Goal: Task Accomplishment & Management: Complete application form

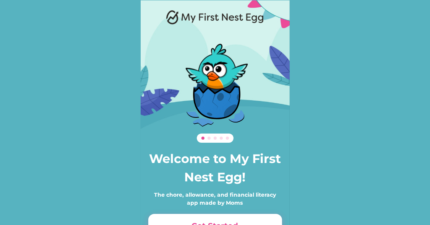
scroll to position [52, 0]
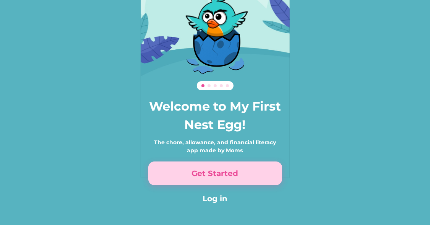
click at [231, 167] on button "Get Started" at bounding box center [215, 173] width 134 height 24
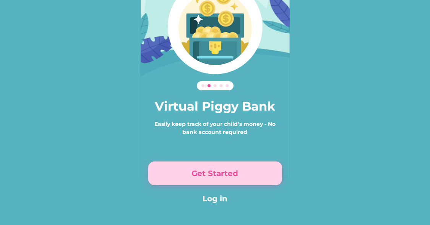
click at [230, 170] on button "Get Started" at bounding box center [215, 173] width 134 height 24
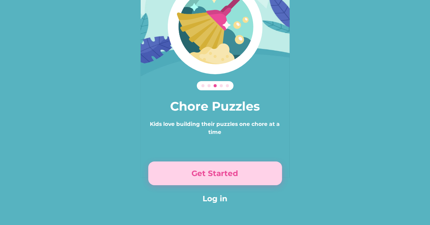
click at [230, 170] on button "Get Started" at bounding box center [215, 173] width 134 height 24
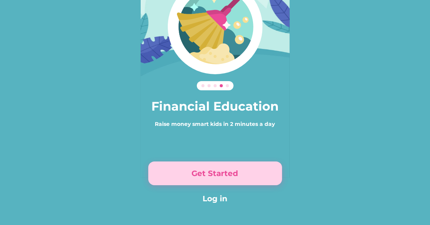
click at [230, 170] on button "Get Started" at bounding box center [215, 173] width 134 height 24
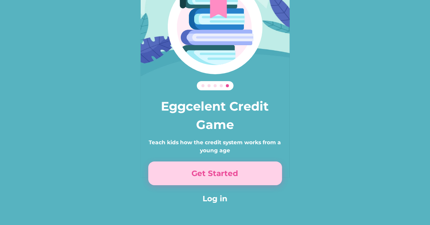
click at [230, 170] on button "Get Started" at bounding box center [215, 173] width 134 height 24
